Goal: Task Accomplishment & Management: Manage account settings

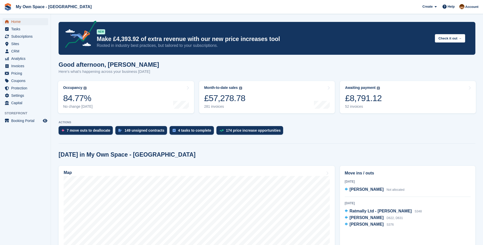
click at [19, 20] on span "Home" at bounding box center [26, 21] width 31 height 7
click at [358, 106] on div "52 invoices" at bounding box center [363, 106] width 37 height 4
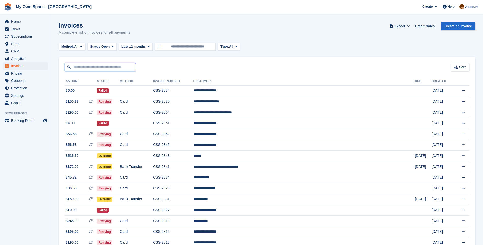
click at [85, 67] on input "text" at bounding box center [100, 67] width 71 height 8
type input "******"
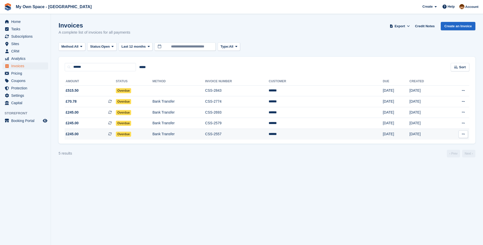
click at [131, 135] on span "Overdue" at bounding box center [124, 134] width 16 height 5
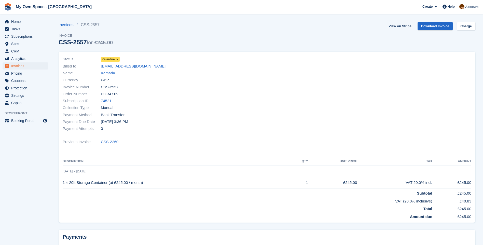
click at [117, 59] on icon at bounding box center [117, 59] width 3 height 3
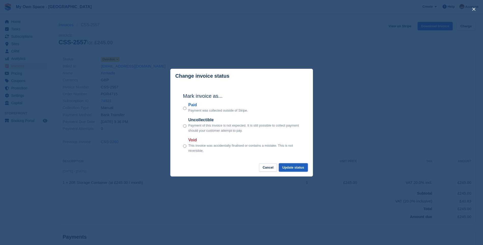
click at [296, 169] on button "Update status" at bounding box center [293, 167] width 29 height 8
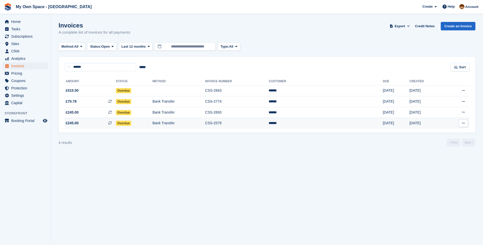
click at [131, 123] on span "Overdue" at bounding box center [124, 123] width 16 height 5
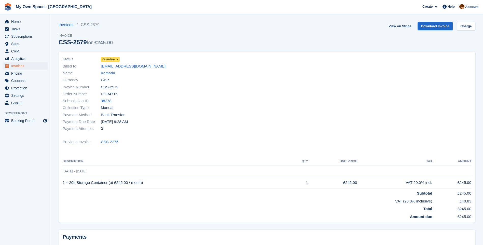
click at [116, 58] on icon at bounding box center [117, 59] width 3 height 3
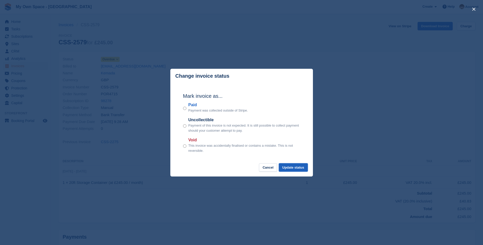
click at [295, 166] on button "Update status" at bounding box center [293, 167] width 29 height 8
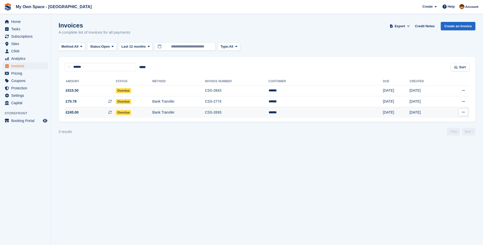
click at [131, 111] on span "Overdue" at bounding box center [124, 112] width 16 height 5
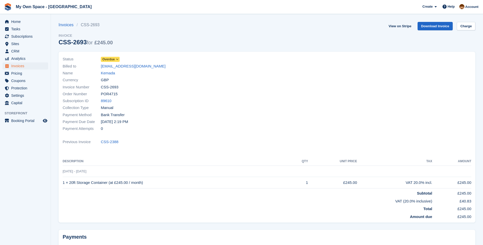
click at [112, 60] on span "Overdue" at bounding box center [108, 59] width 12 height 5
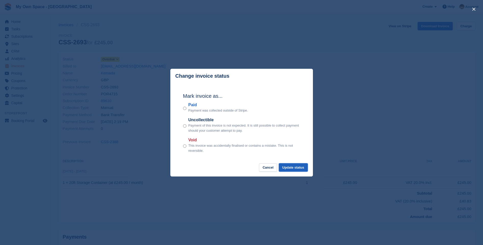
click at [294, 166] on button "Update status" at bounding box center [293, 167] width 29 height 8
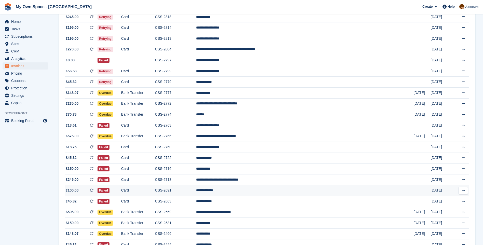
scroll to position [203, 0]
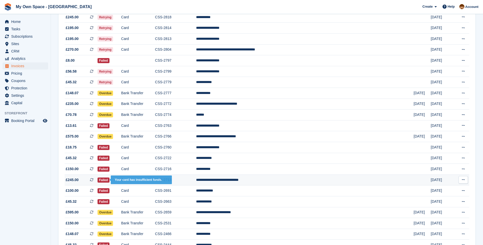
click at [109, 179] on span "Failed" at bounding box center [103, 179] width 12 height 5
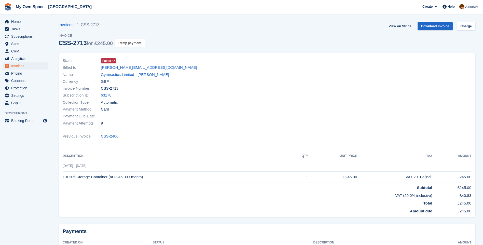
drag, startPoint x: 130, startPoint y: 43, endPoint x: 272, endPoint y: 21, distance: 143.2
click at [130, 43] on button "Retry payment" at bounding box center [130, 43] width 30 height 8
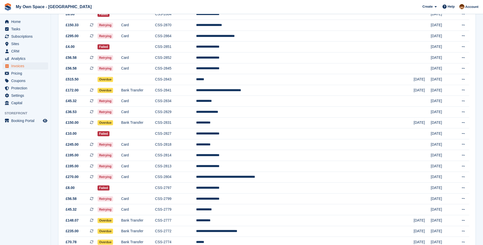
scroll to position [25, 0]
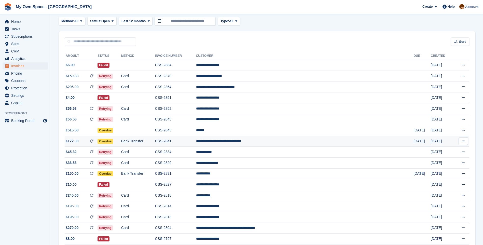
click at [249, 142] on td "**********" at bounding box center [304, 141] width 217 height 11
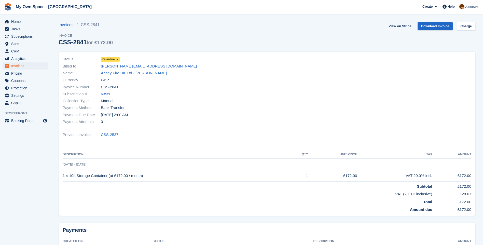
click at [113, 59] on span "Overdue" at bounding box center [108, 59] width 12 height 5
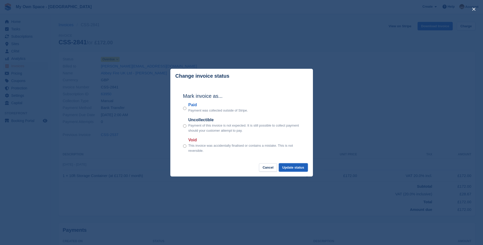
click at [294, 168] on button "Update status" at bounding box center [293, 167] width 29 height 8
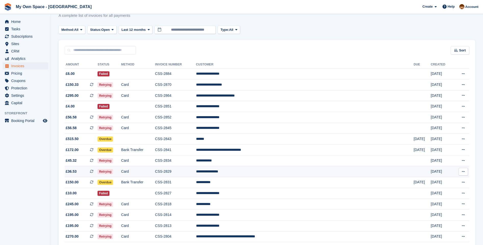
scroll to position [25, 0]
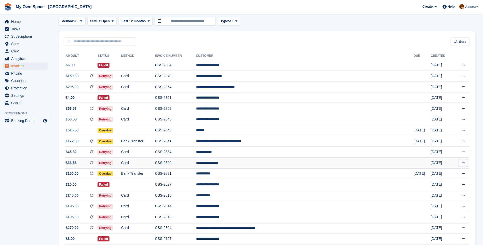
click at [113, 164] on span "Retrying" at bounding box center [105, 162] width 16 height 5
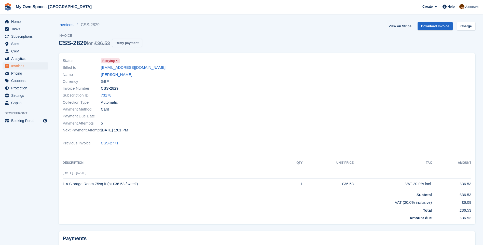
click at [127, 41] on button "Retry payment" at bounding box center [127, 43] width 30 height 8
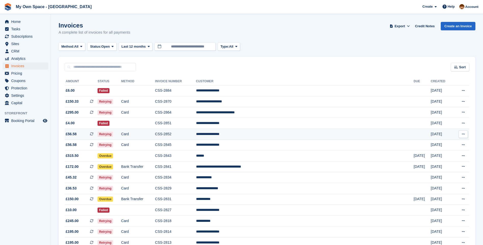
scroll to position [25, 0]
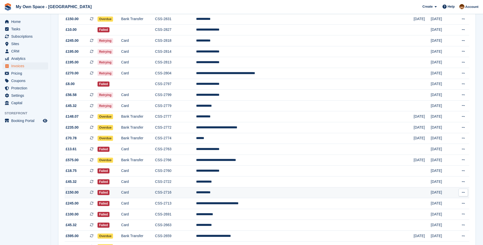
scroll to position [178, 0]
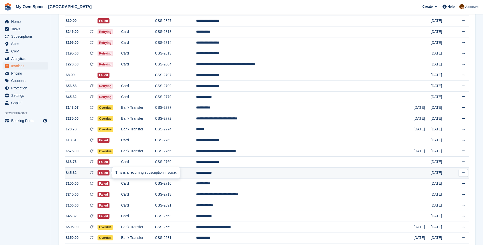
click at [114, 173] on div "This is a recurring subscription invoice." at bounding box center [145, 172] width 67 height 11
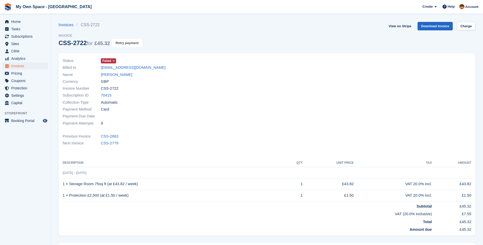
drag, startPoint x: 134, startPoint y: 42, endPoint x: 270, endPoint y: 20, distance: 138.3
click at [134, 42] on button "Retry payment" at bounding box center [127, 43] width 30 height 8
